Goal: Find specific page/section: Find specific page/section

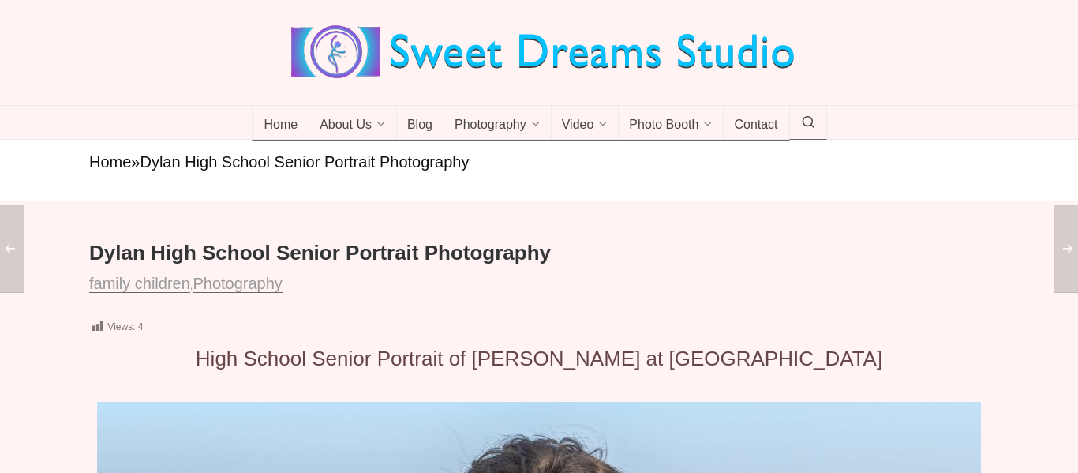
drag, startPoint x: 1077, startPoint y: 7, endPoint x: 1076, endPoint y: 62, distance: 55.2
click at [812, 122] on icon at bounding box center [808, 122] width 14 height 0
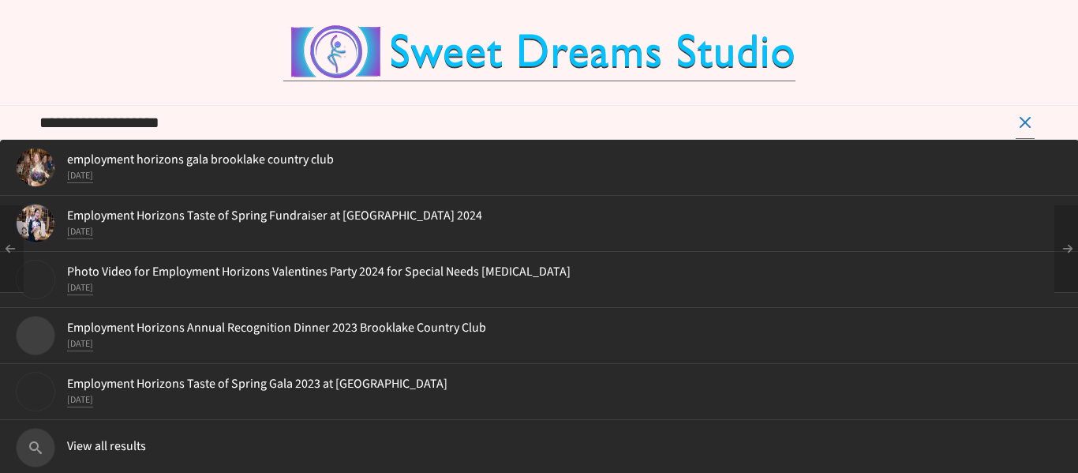
type input "**********"
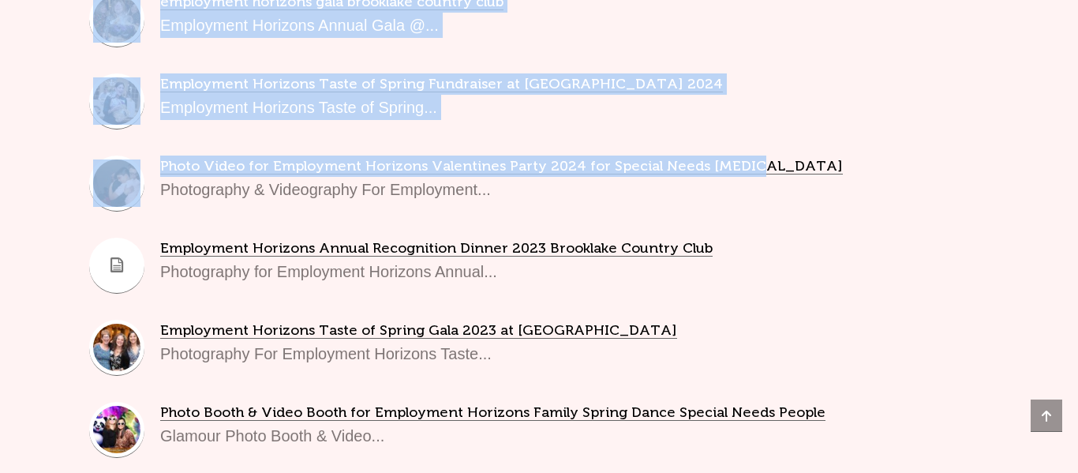
scroll to position [429, 0]
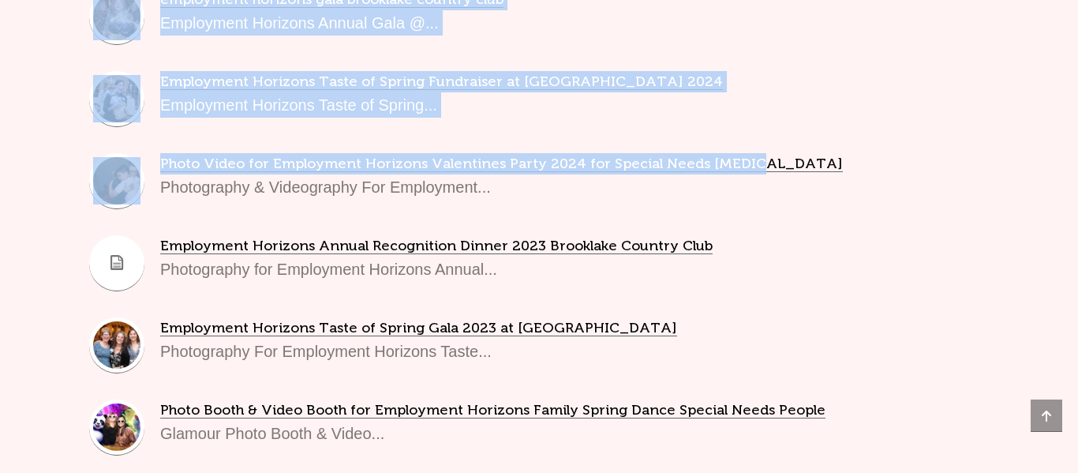
click at [1068, 173] on div "Home About Us About Us Reviews Squishy [GEOGRAPHIC_DATA] Venues Events NY Venue…" at bounding box center [539, 302] width 1078 height 1463
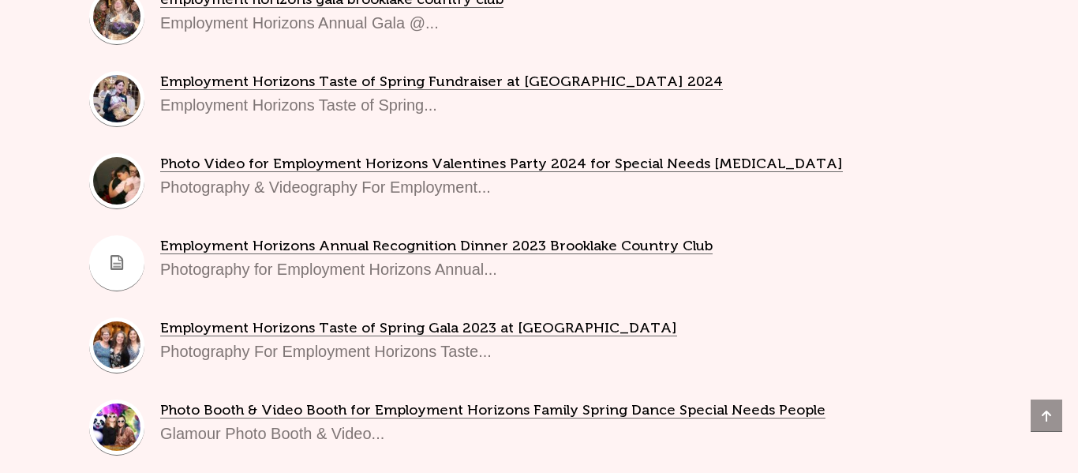
click at [11, 286] on div "Not happy with the results? Type your search again employment horizons gala bro…" at bounding box center [539, 240] width 1078 height 895
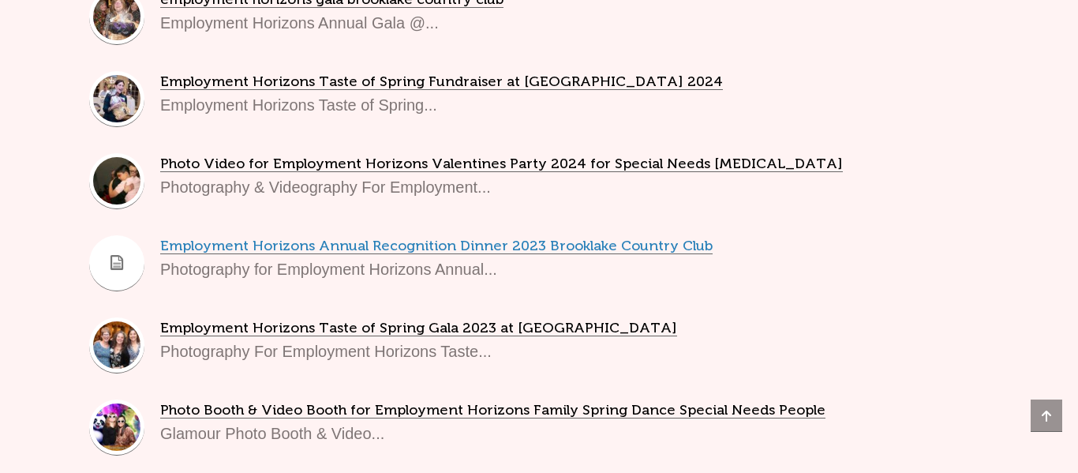
click at [461, 252] on link "Employment Horizons Annual Recognition Dinner 2023 Brooklake Country Club" at bounding box center [436, 245] width 552 height 17
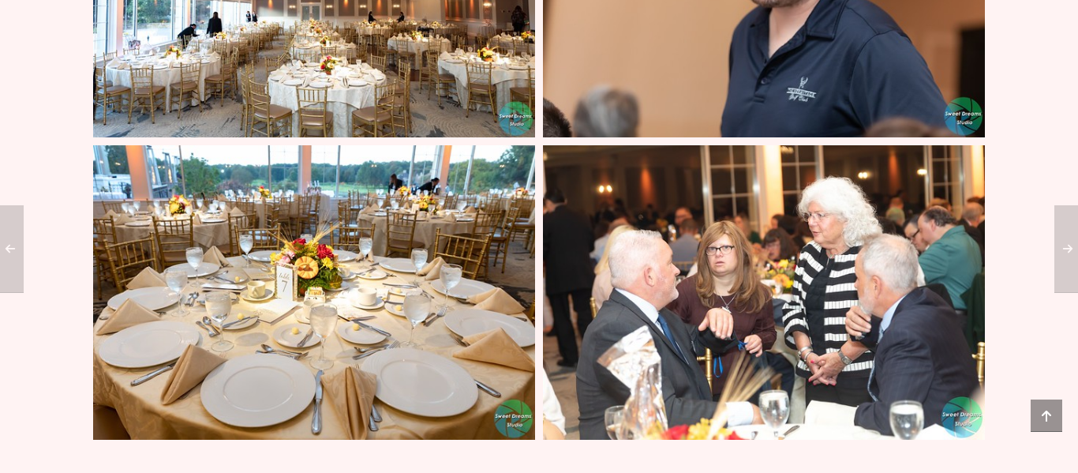
scroll to position [29396, 0]
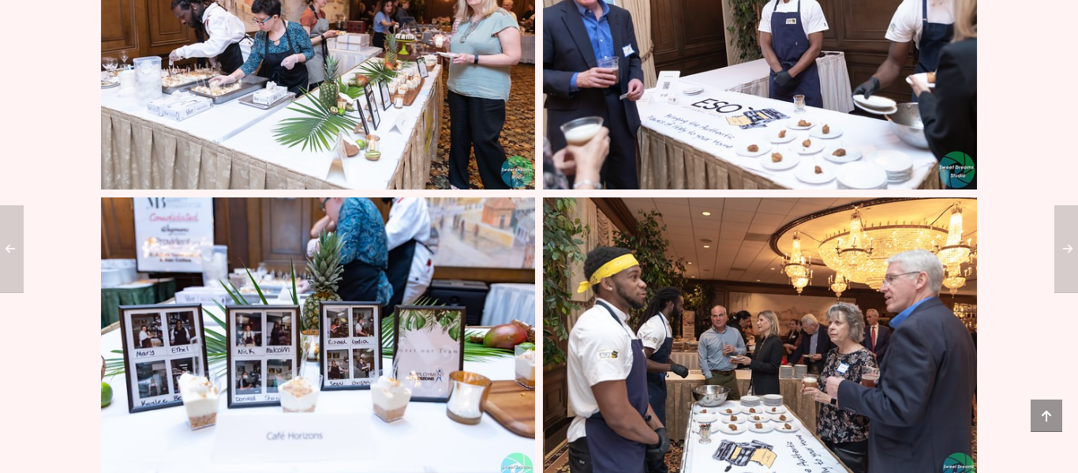
scroll to position [13727, 0]
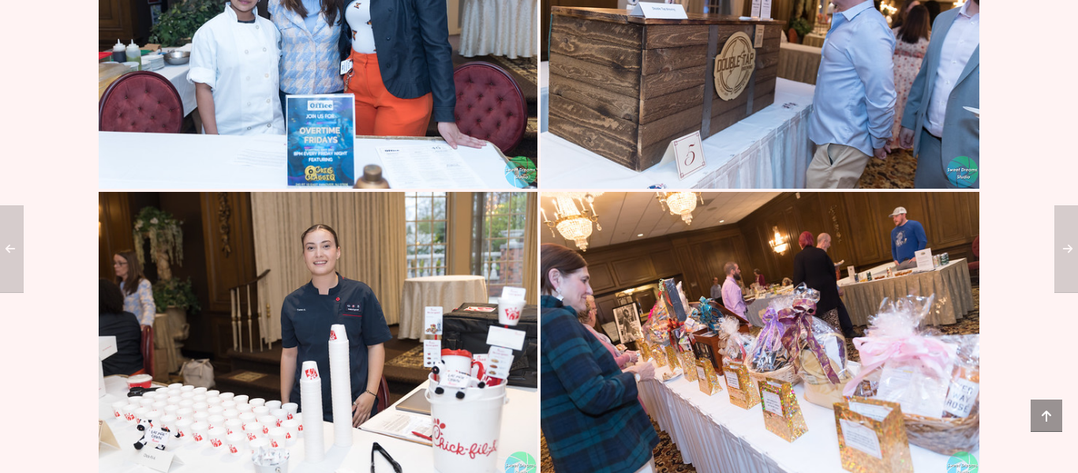
scroll to position [13632, 0]
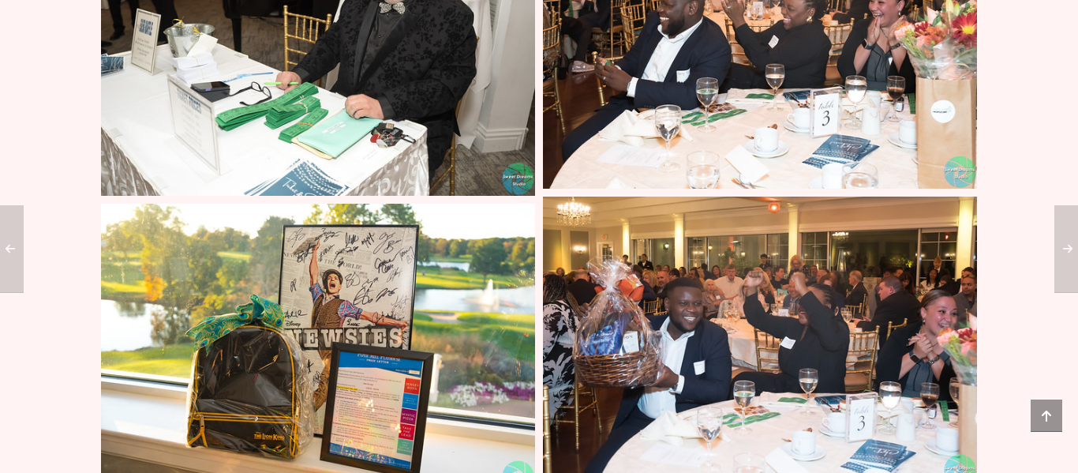
scroll to position [19186, 0]
